Goal: Task Accomplishment & Management: Complete application form

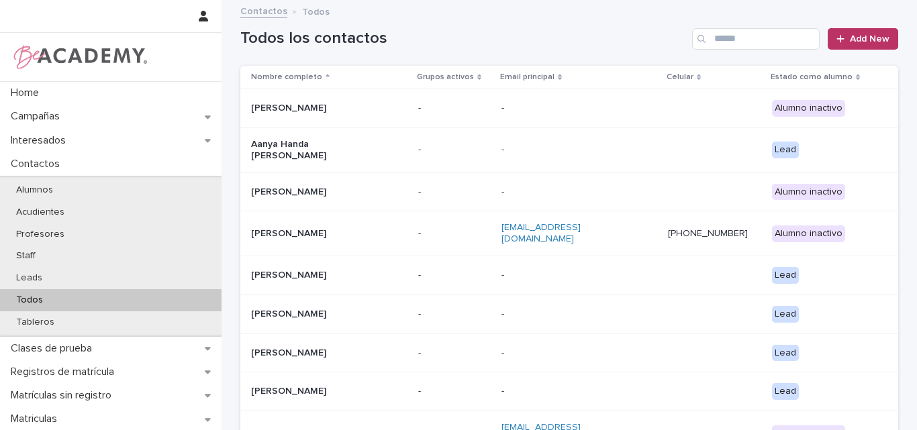
click at [749, 41] on input "Search" at bounding box center [756, 38] width 128 height 21
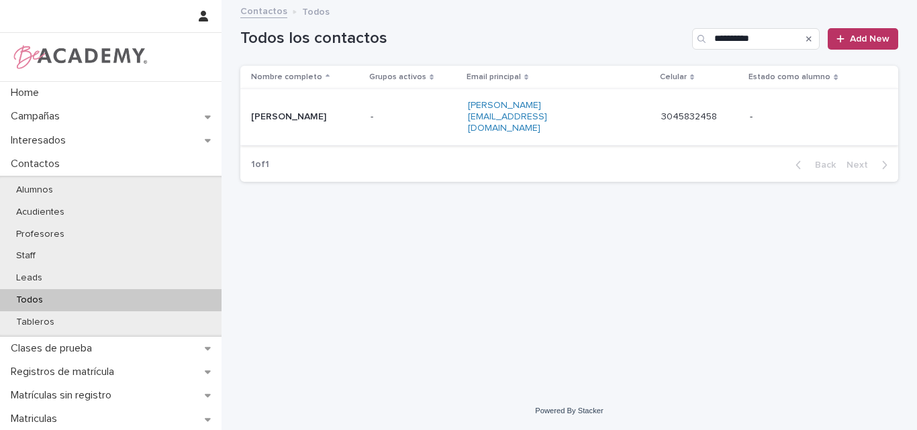
type input "**********"
click at [294, 113] on div "[PERSON_NAME]" at bounding box center [305, 117] width 109 height 22
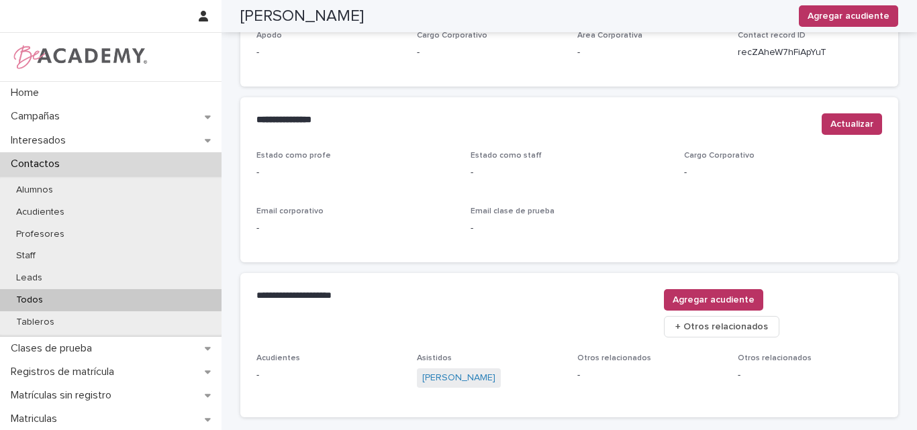
scroll to position [569, 0]
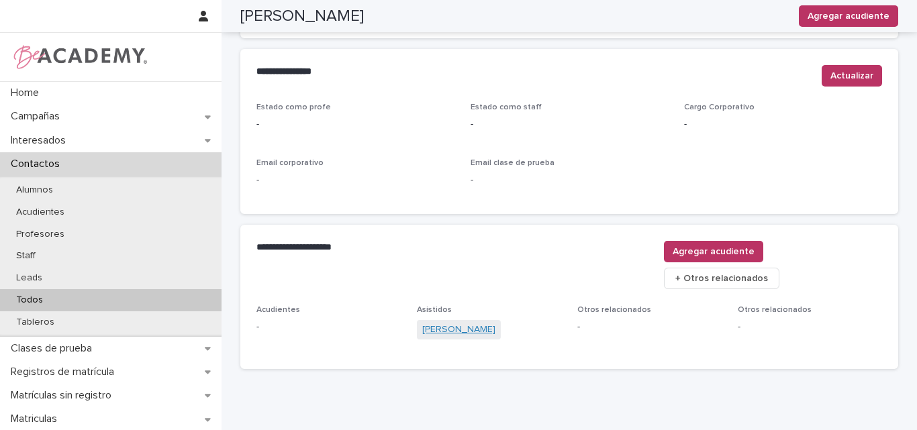
click at [473, 323] on link "[PERSON_NAME]" at bounding box center [458, 330] width 73 height 14
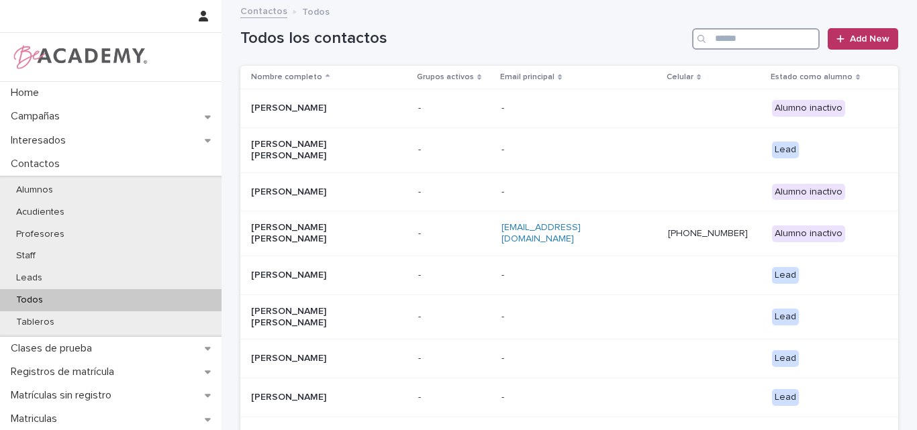
click at [756, 33] on input "Search" at bounding box center [756, 38] width 128 height 21
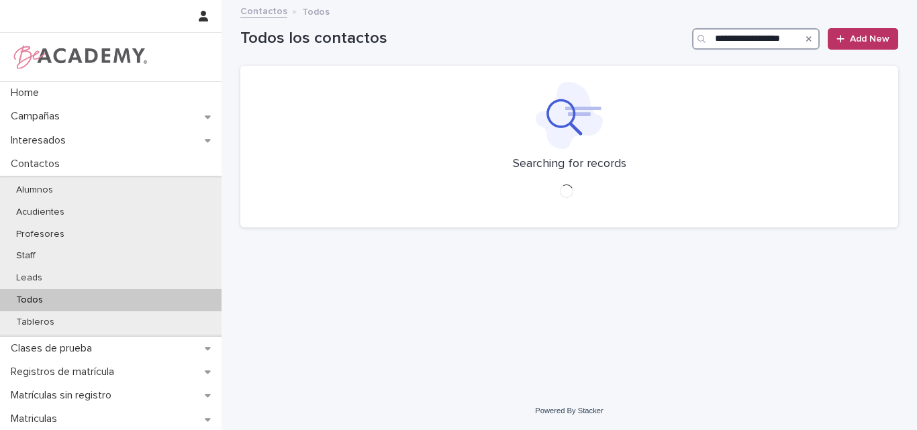
scroll to position [0, 9]
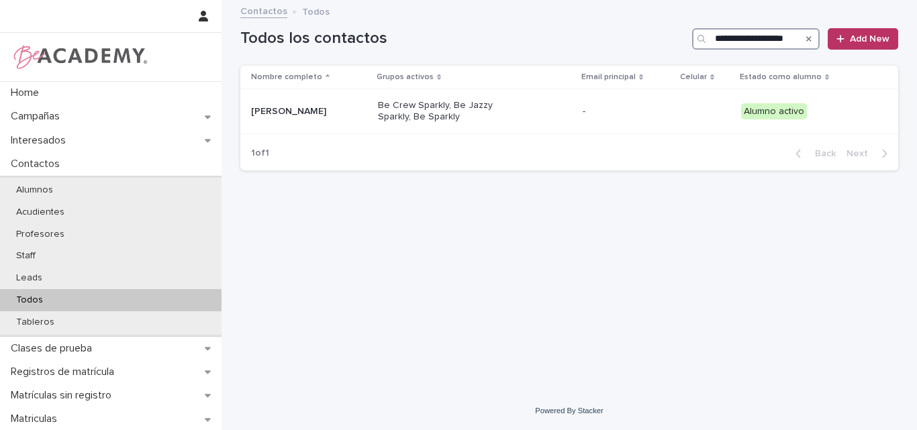
type input "**********"
click at [341, 107] on p "[PERSON_NAME]" at bounding box center [309, 111] width 116 height 11
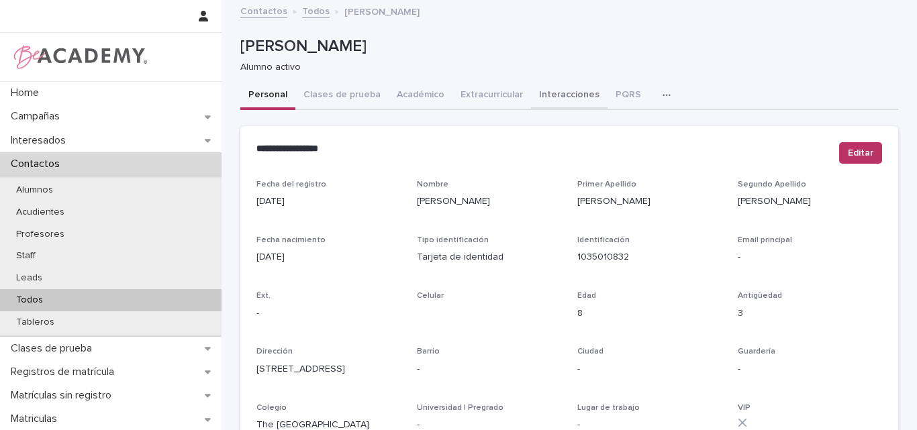
click at [550, 90] on button "Interacciones" at bounding box center [569, 96] width 77 height 28
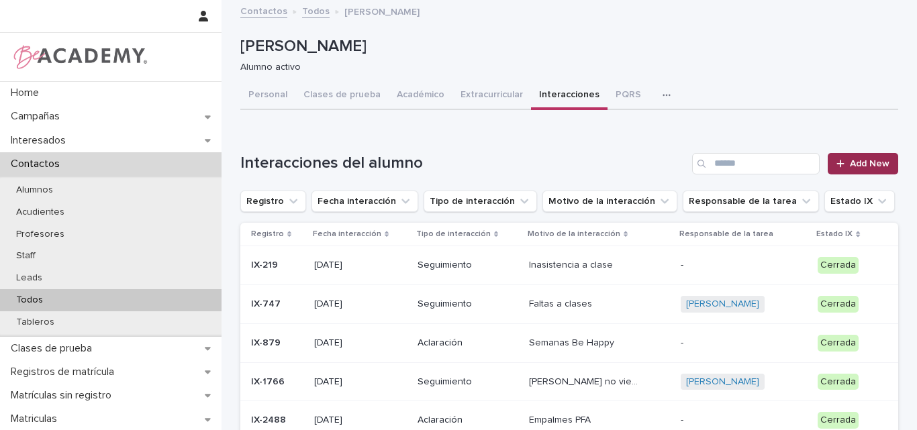
click at [850, 161] on span "Add New" at bounding box center [870, 163] width 40 height 9
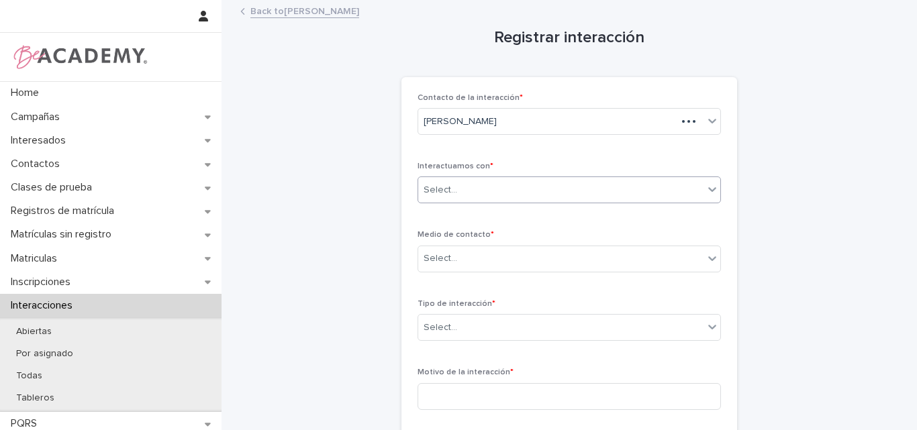
click at [534, 179] on div "Select..." at bounding box center [560, 190] width 285 height 22
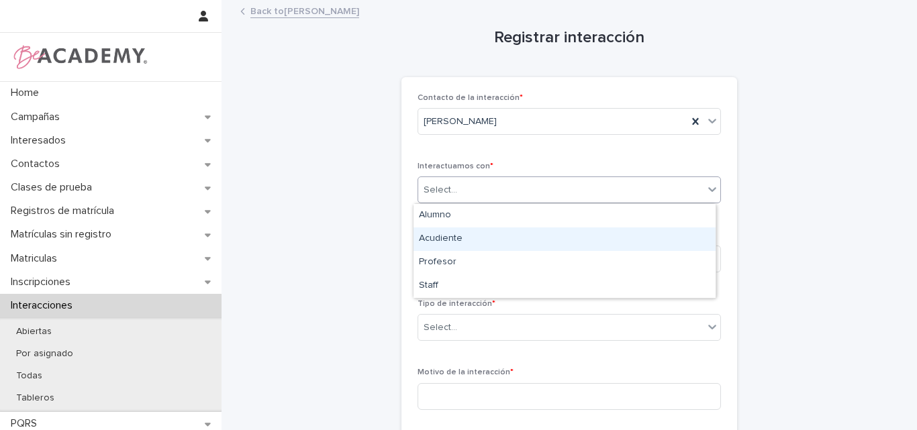
click at [471, 241] on div "Acudiente" at bounding box center [565, 240] width 302 height 24
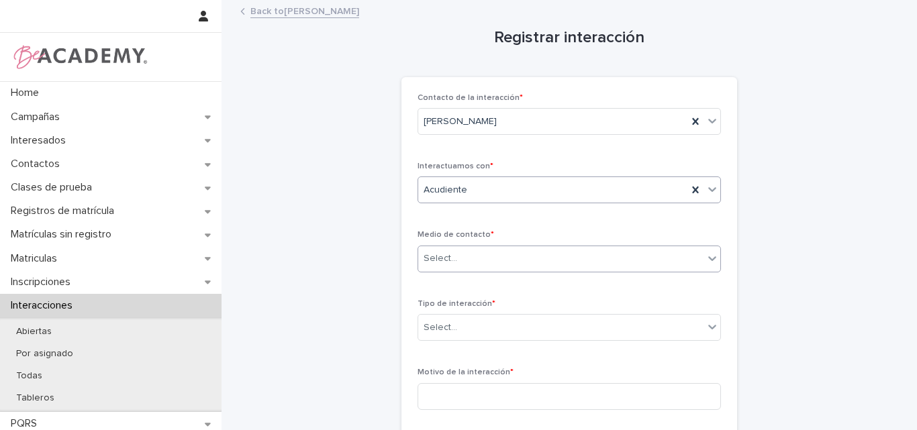
click at [475, 259] on div "Select..." at bounding box center [560, 259] width 285 height 22
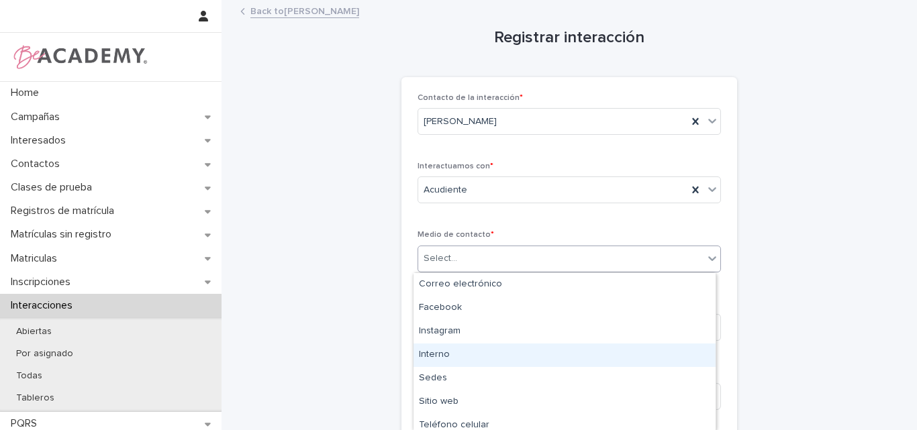
click at [459, 357] on div "Interno" at bounding box center [565, 356] width 302 height 24
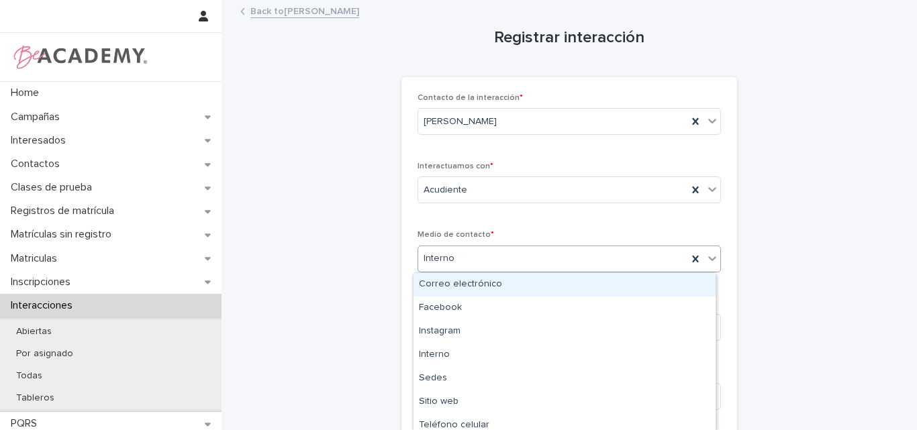
click at [471, 260] on div "Interno" at bounding box center [552, 259] width 269 height 22
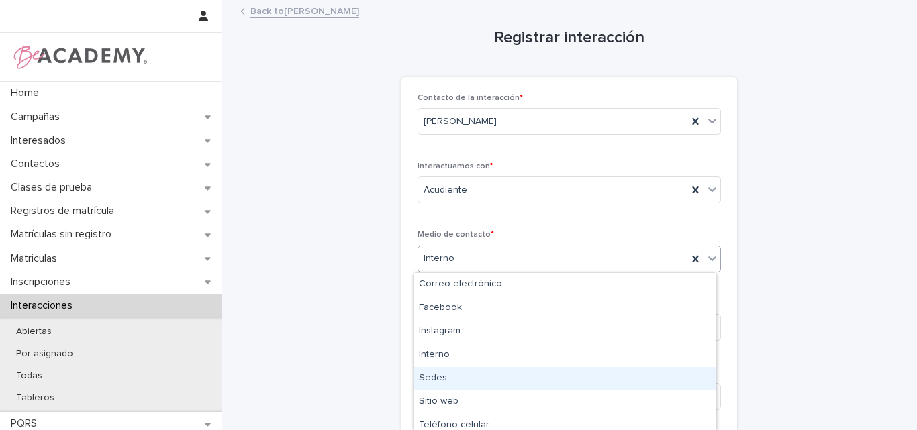
click at [453, 378] on div "Sedes" at bounding box center [565, 379] width 302 height 24
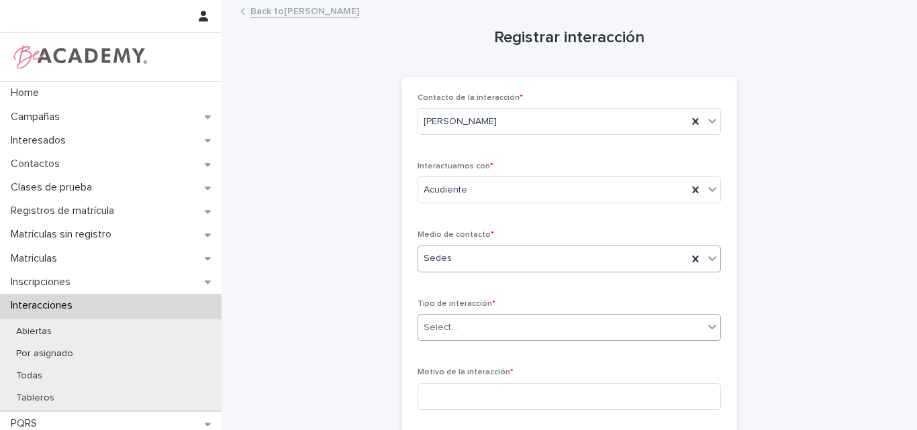
click at [483, 320] on div "Select..." at bounding box center [560, 328] width 285 height 22
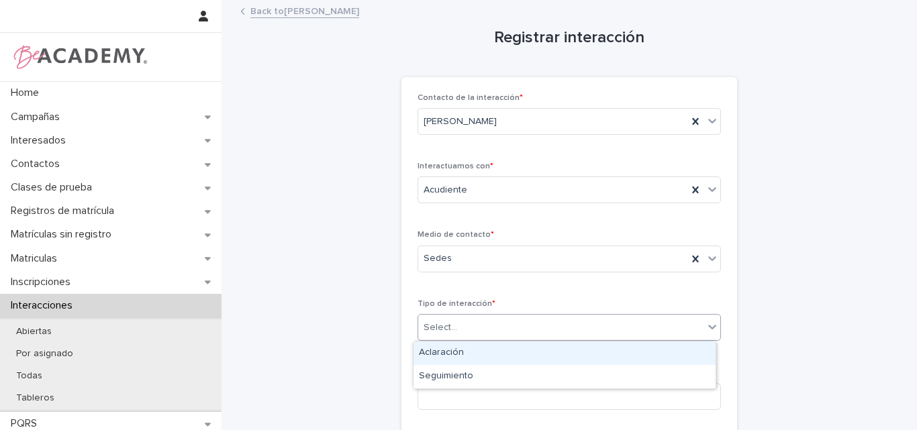
click at [455, 355] on div "Aclaración" at bounding box center [565, 354] width 302 height 24
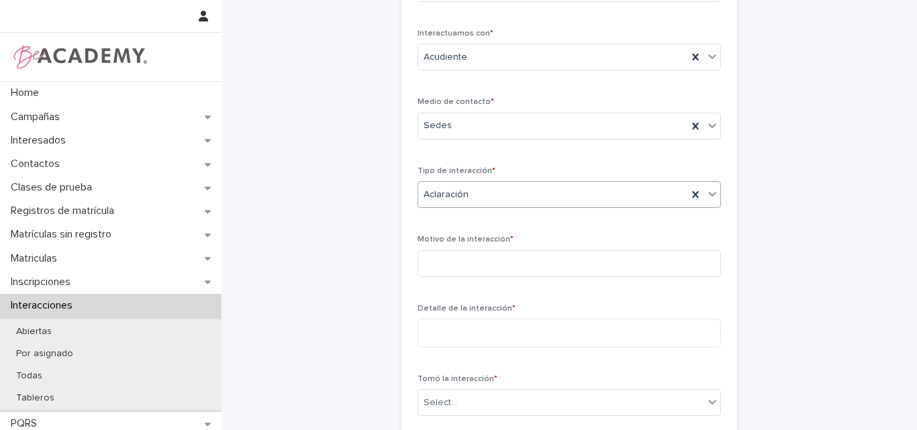
scroll to position [134, 0]
click at [469, 259] on input at bounding box center [570, 262] width 304 height 27
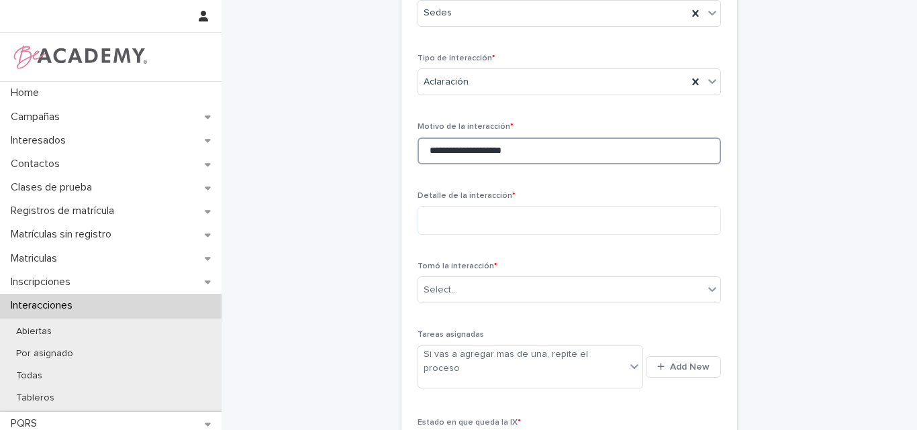
scroll to position [269, 0]
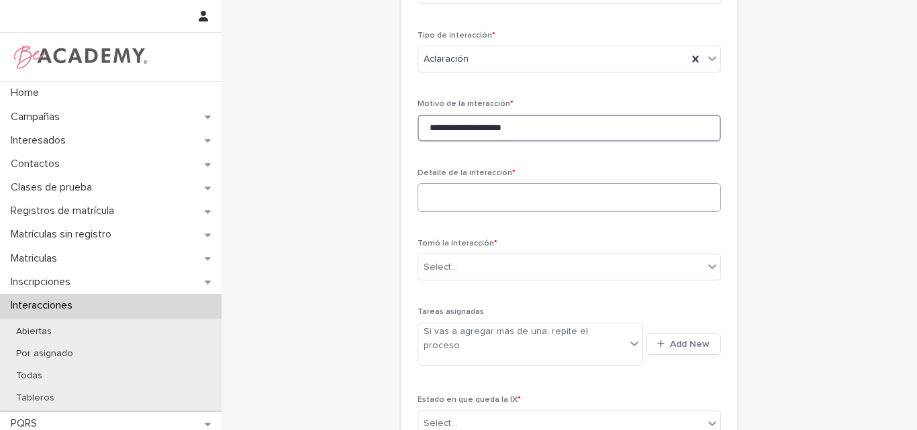
type input "**********"
click at [452, 195] on textarea at bounding box center [570, 197] width 304 height 29
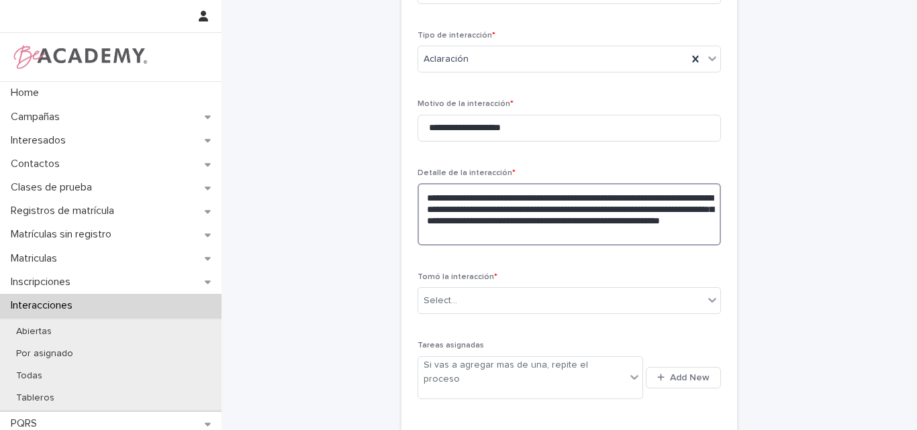
drag, startPoint x: 581, startPoint y: 234, endPoint x: 410, endPoint y: 198, distance: 174.9
click at [410, 198] on div "**********" at bounding box center [570, 154] width 336 height 690
type textarea "**********"
click at [478, 293] on div "Select..." at bounding box center [560, 301] width 285 height 22
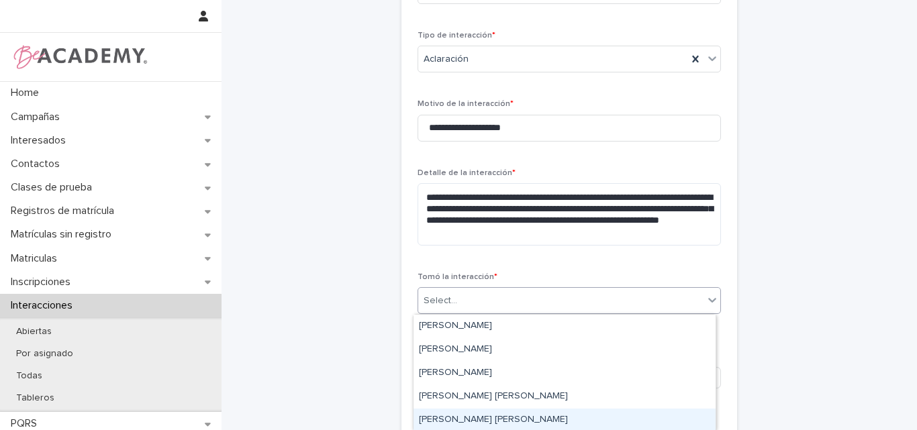
click at [465, 420] on div "[PERSON_NAME] [PERSON_NAME]" at bounding box center [565, 421] width 302 height 24
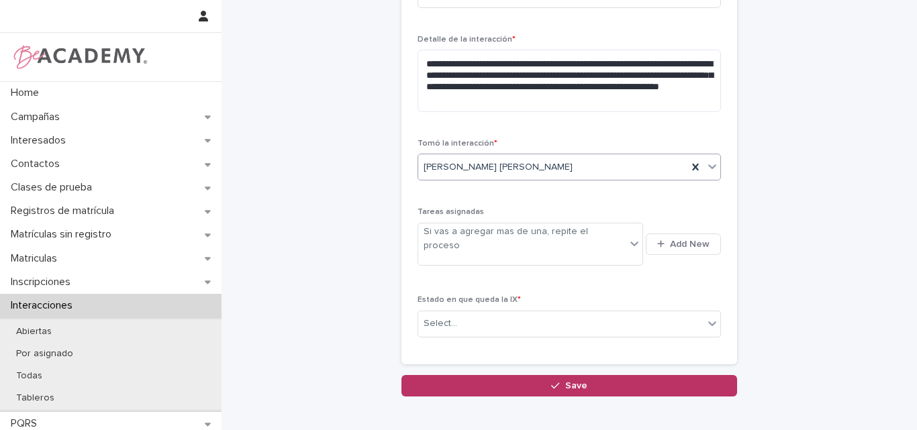
scroll to position [403, 0]
click at [666, 233] on button "Add New" at bounding box center [683, 243] width 75 height 21
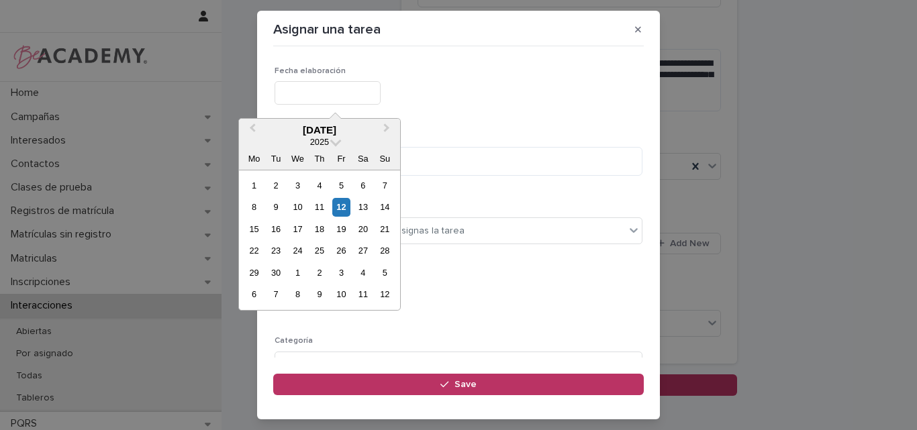
drag, startPoint x: 337, startPoint y: 86, endPoint x: 355, endPoint y: 85, distance: 18.2
click at [337, 85] on input "text" at bounding box center [328, 93] width 106 height 24
type input "**********"
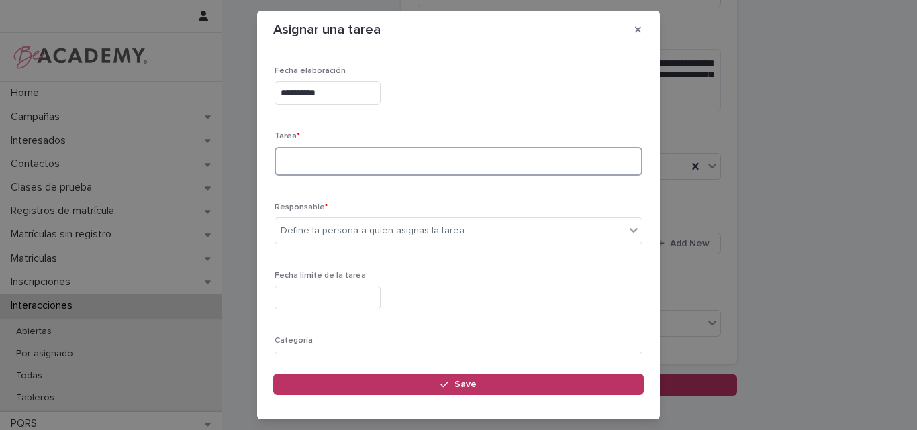
click at [340, 162] on textarea at bounding box center [459, 161] width 368 height 29
click at [343, 160] on textarea "**********" at bounding box center [454, 161] width 358 height 29
type textarea "**********"
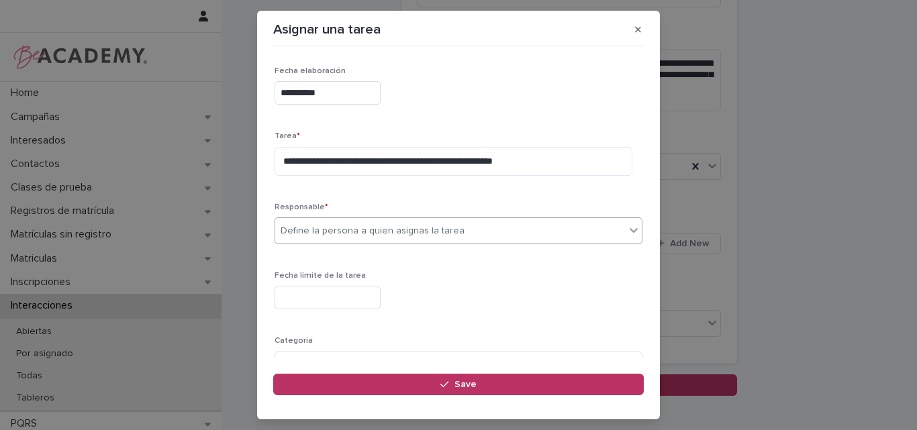
click at [489, 226] on div "Define la persona a quien asignas la tarea" at bounding box center [450, 231] width 350 height 22
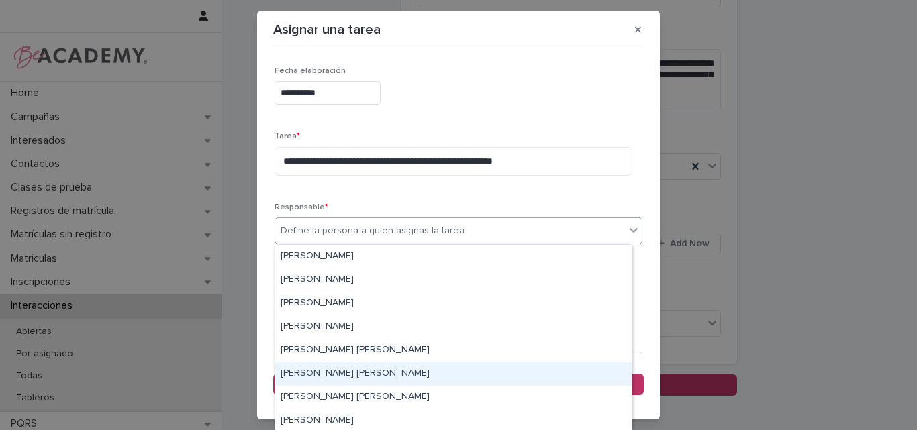
click at [349, 371] on div "[PERSON_NAME] [PERSON_NAME]" at bounding box center [453, 375] width 357 height 24
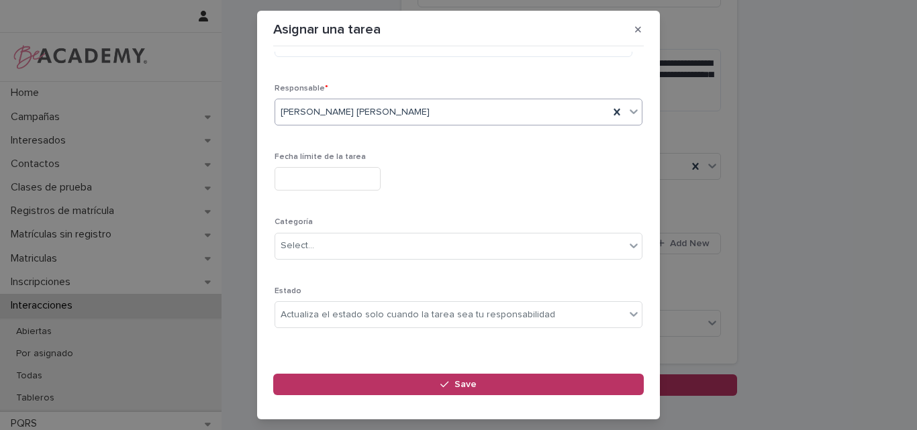
scroll to position [131, 0]
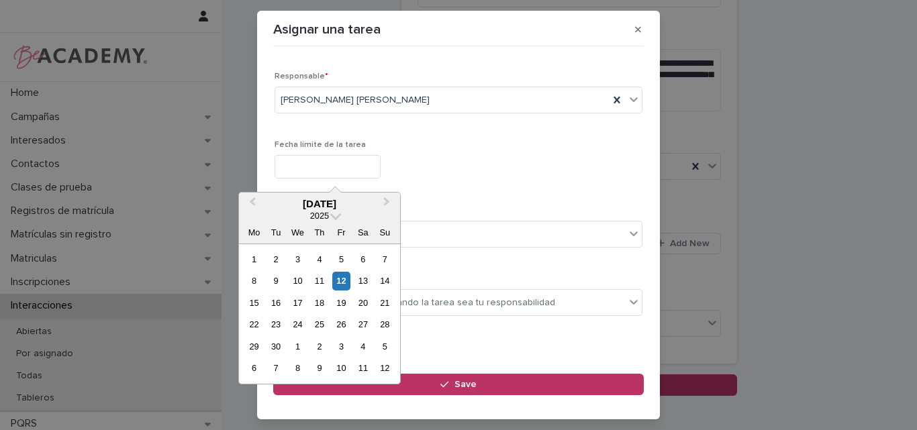
click at [324, 159] on input "text" at bounding box center [328, 167] width 106 height 24
click at [361, 274] on div "13" at bounding box center [363, 281] width 18 height 18
type input "**********"
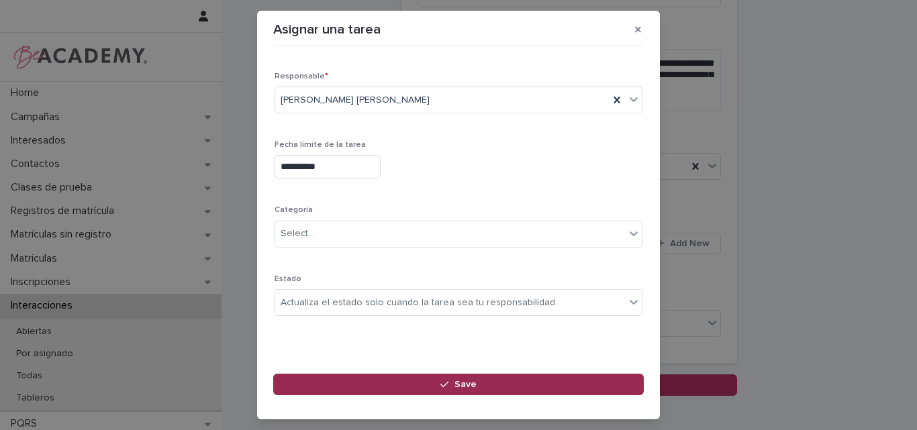
click at [467, 379] on button "Save" at bounding box center [458, 384] width 371 height 21
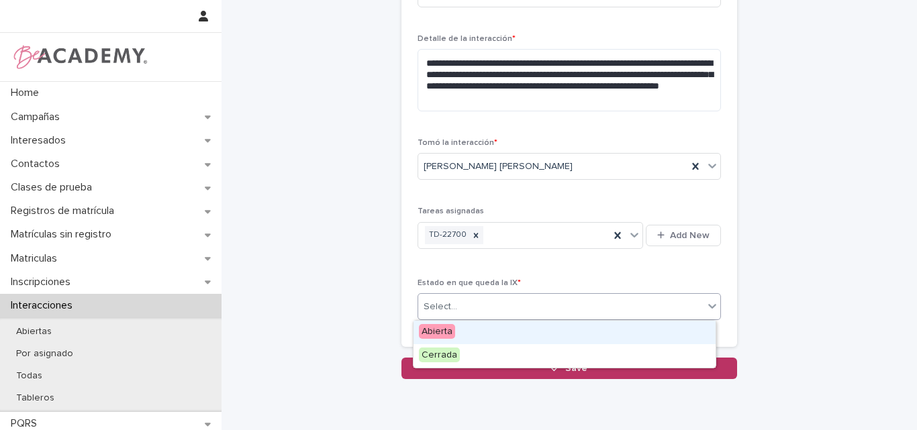
drag, startPoint x: 488, startPoint y: 306, endPoint x: 475, endPoint y: 330, distance: 27.3
click at [488, 306] on div "Select..." at bounding box center [560, 307] width 285 height 22
click at [472, 330] on div "Abierta" at bounding box center [565, 333] width 302 height 24
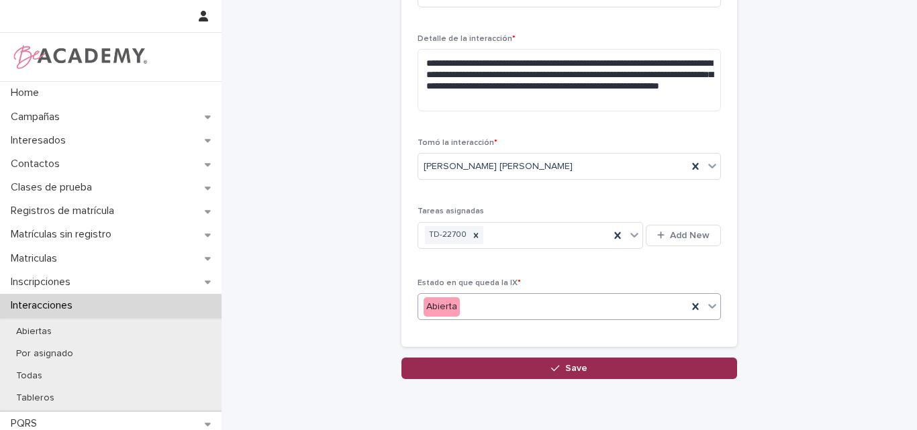
click at [565, 368] on span "Save" at bounding box center [576, 368] width 22 height 9
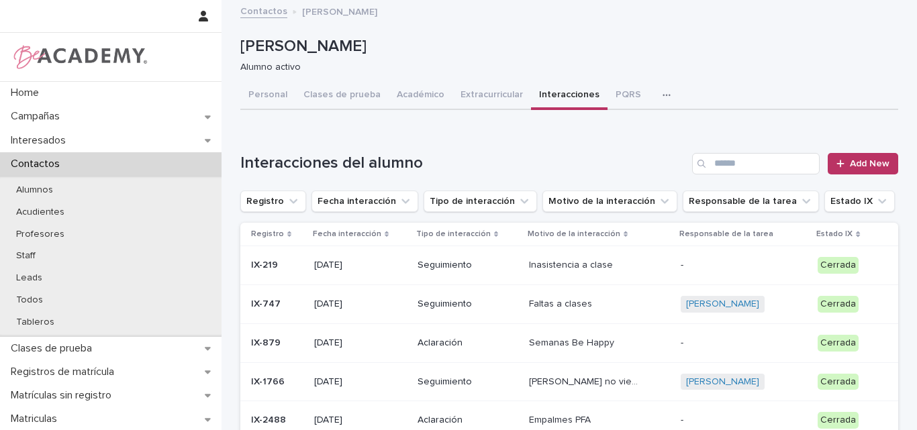
click at [46, 163] on p "Contactos" at bounding box center [37, 164] width 65 height 13
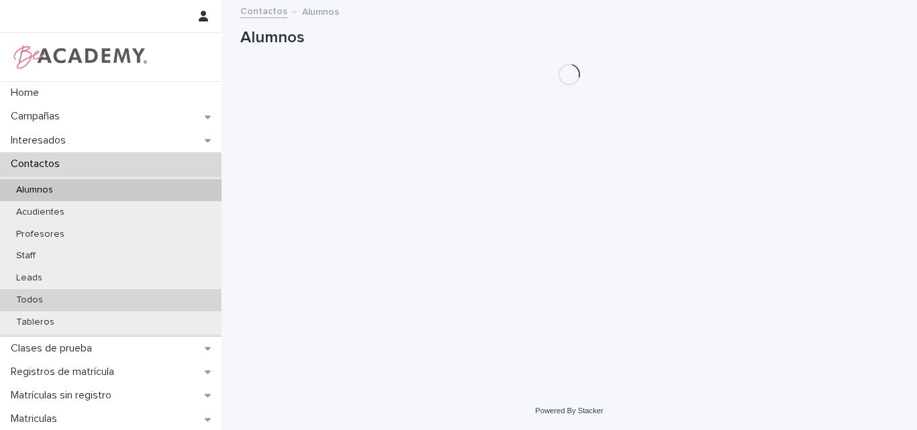
click at [25, 300] on p "Todos" at bounding box center [29, 300] width 48 height 11
